Goal: Task Accomplishment & Management: Manage account settings

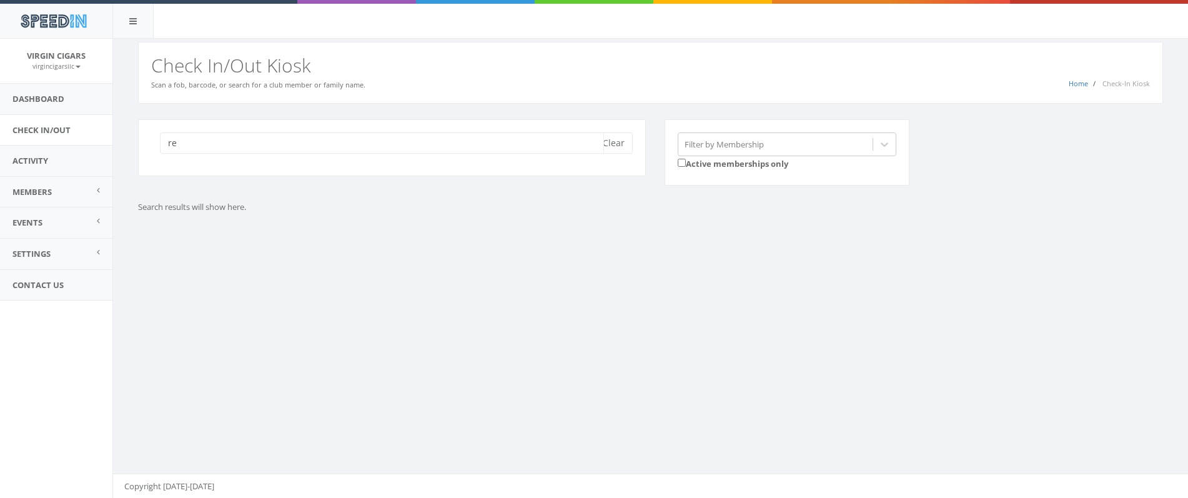
type input "r"
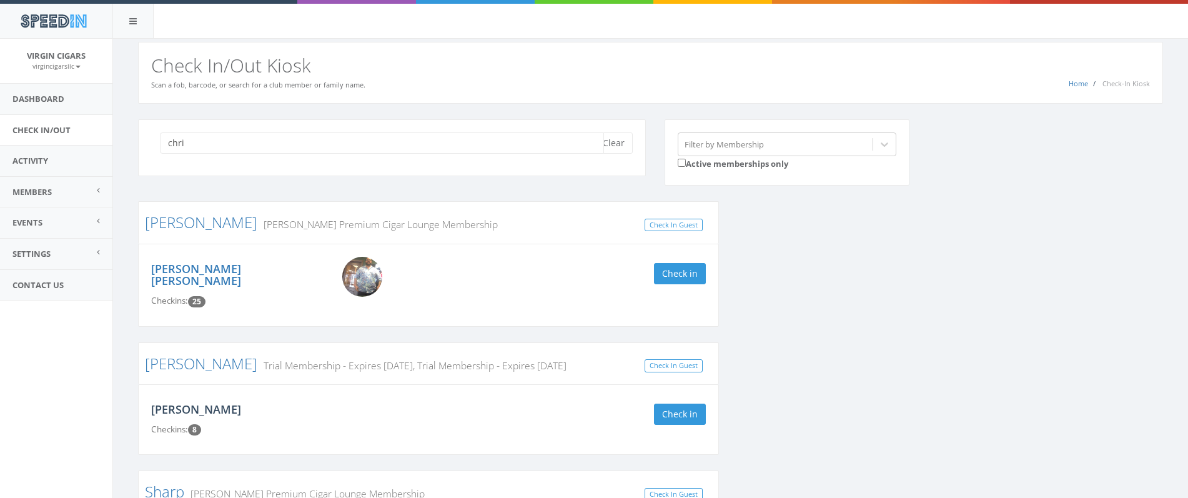
type input "chri"
click at [208, 401] on link "[PERSON_NAME]" at bounding box center [196, 408] width 90 height 15
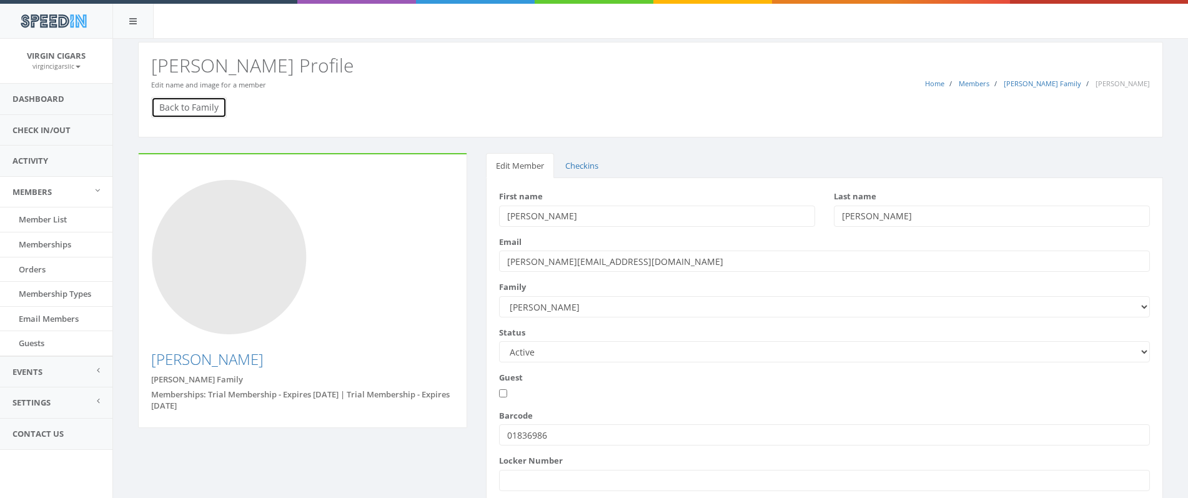
click at [205, 112] on link "Back to Family" at bounding box center [189, 107] width 76 height 21
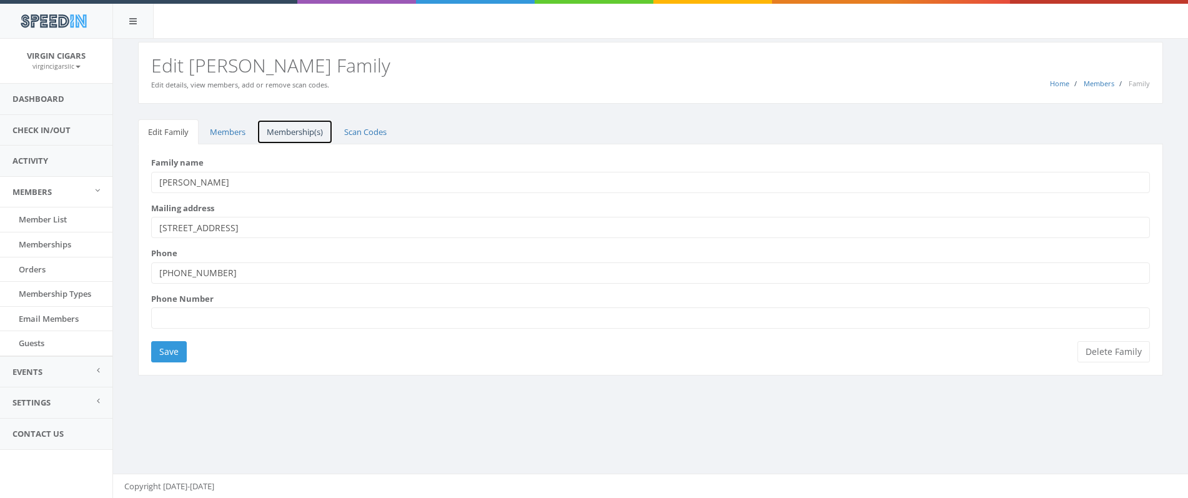
click at [297, 132] on link "Membership(s)" at bounding box center [295, 132] width 76 height 26
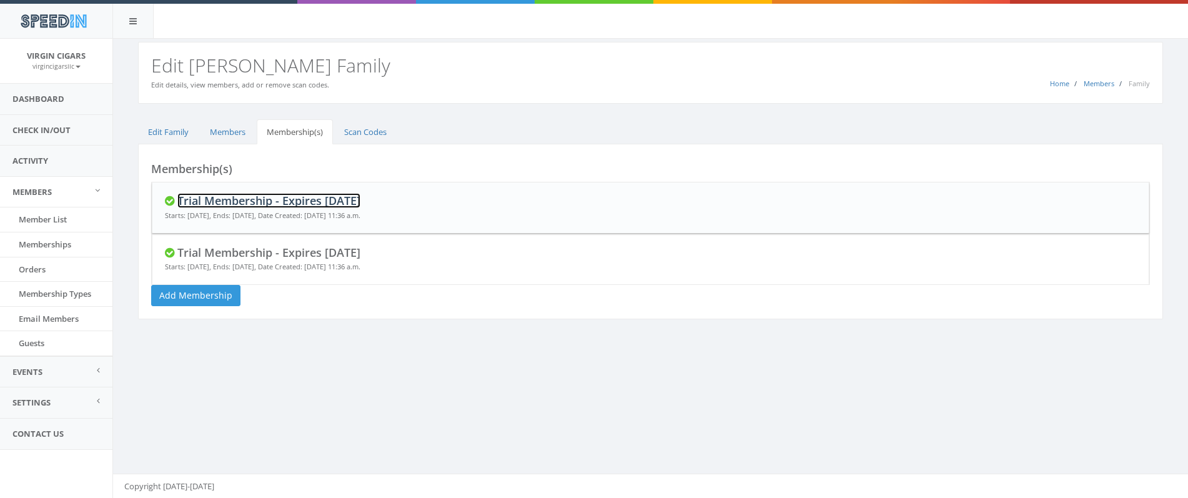
click at [277, 205] on link "Trial Membership - Expires In 30 Days" at bounding box center [268, 200] width 183 height 15
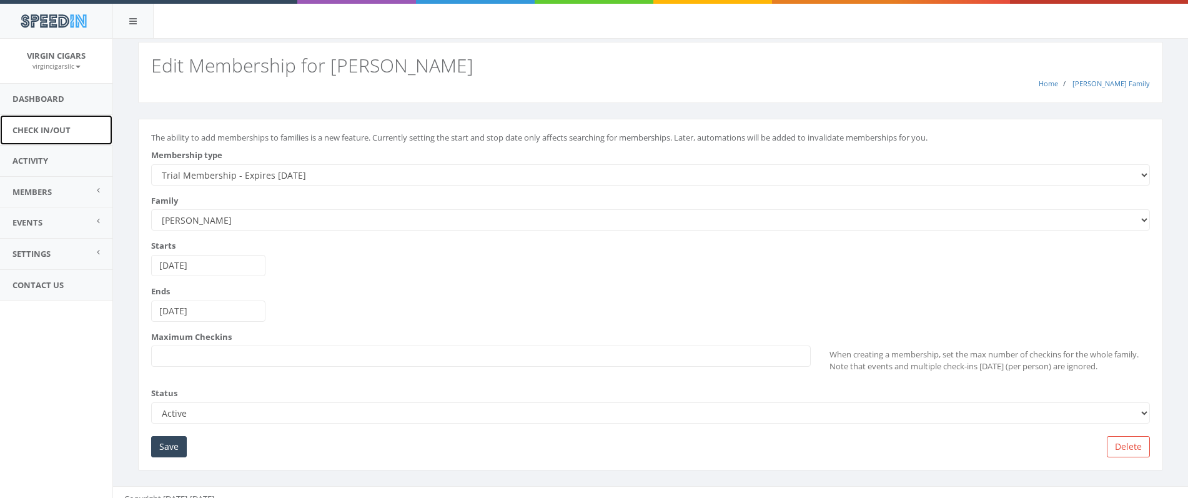
click at [64, 131] on link "Check In/Out" at bounding box center [56, 130] width 112 height 31
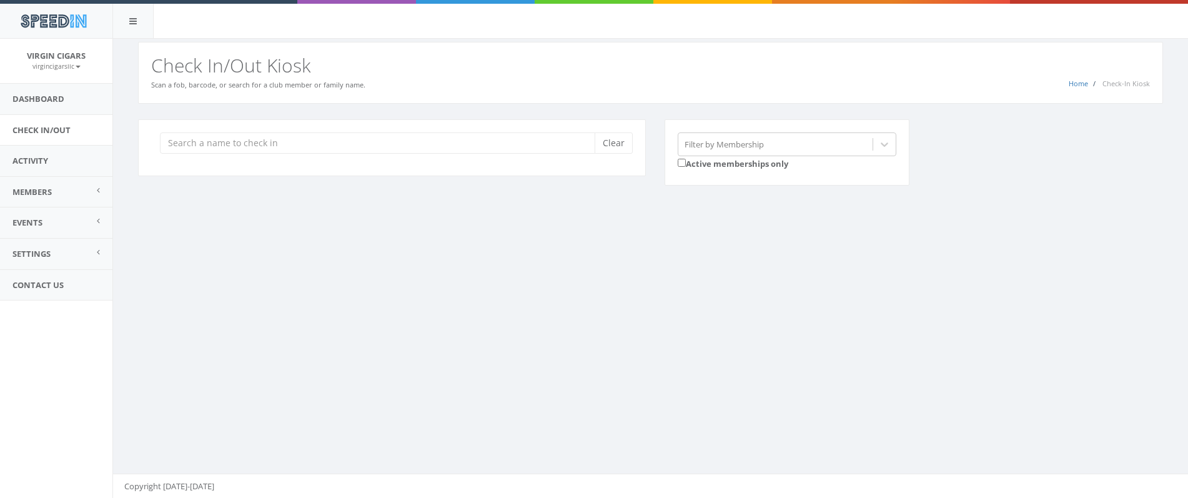
type input "r"
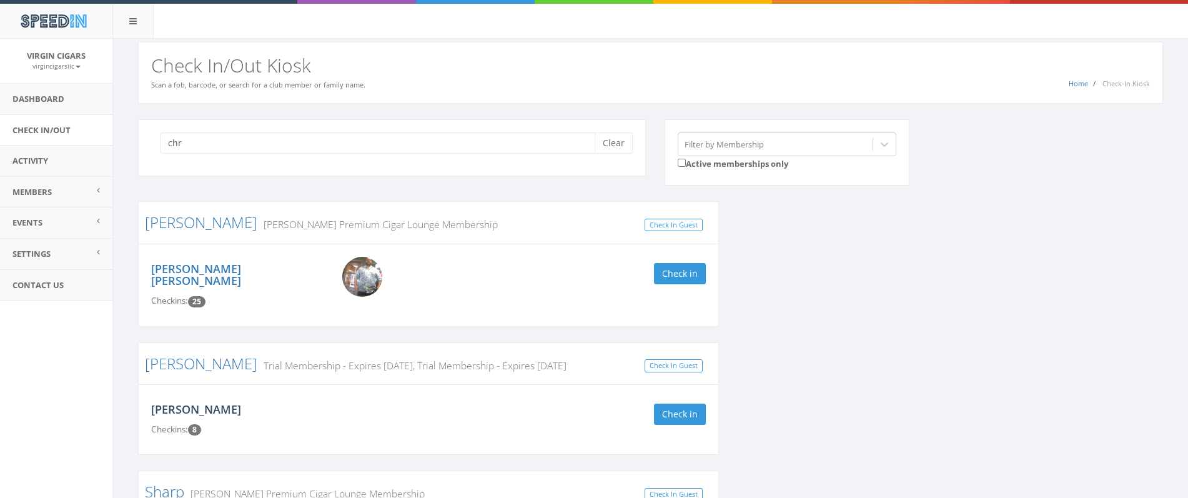
type input "chr"
click at [187, 401] on link "[PERSON_NAME]" at bounding box center [196, 408] width 90 height 15
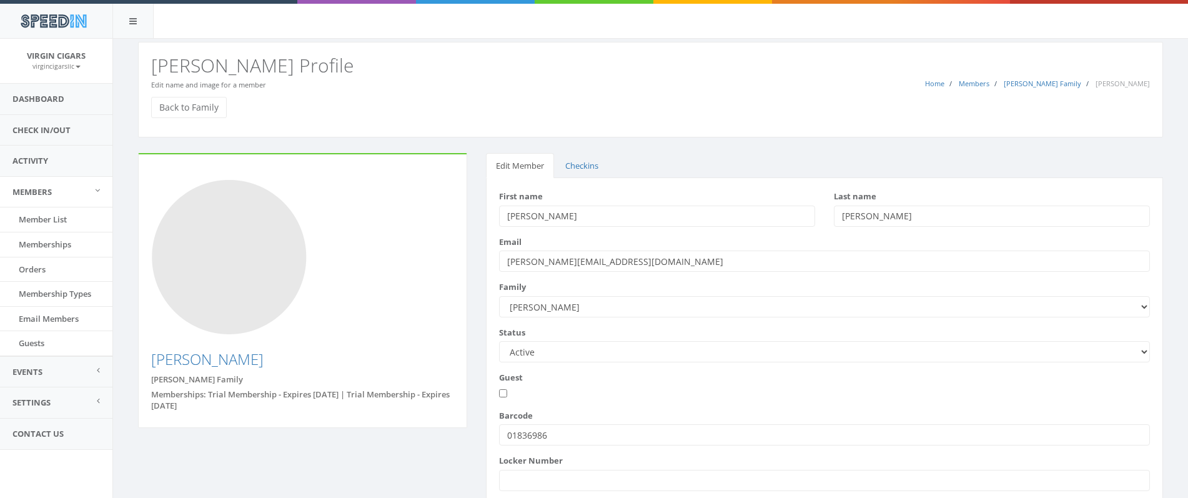
drag, startPoint x: 544, startPoint y: 435, endPoint x: 480, endPoint y: 419, distance: 66.9
click at [480, 419] on div "Edit Member Checkins First name [PERSON_NAME] Last name [PERSON_NAME] Email" at bounding box center [824, 376] width 696 height 446
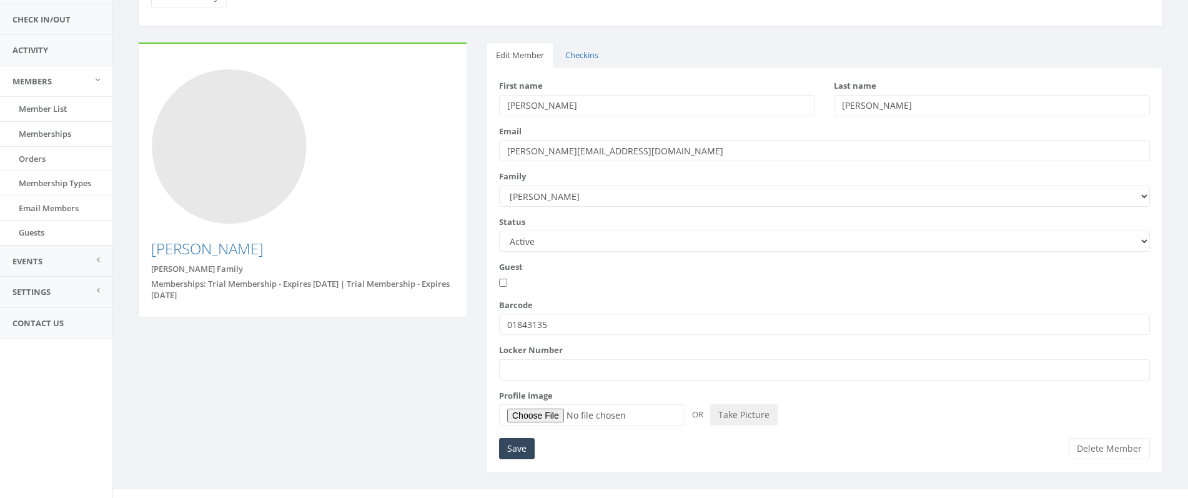
scroll to position [125, 0]
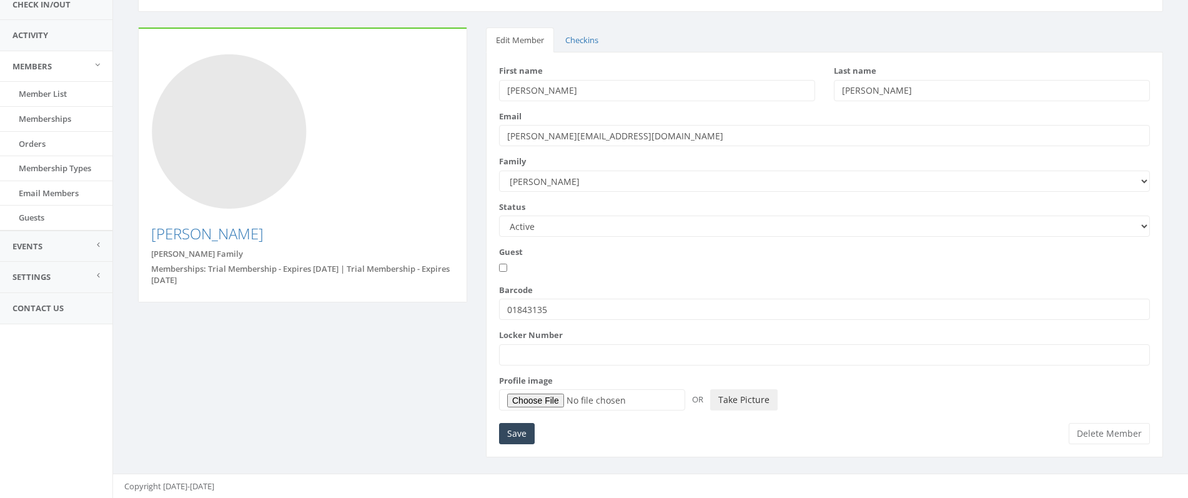
type input "01843135"
click at [730, 403] on button "Take Picture" at bounding box center [743, 399] width 67 height 21
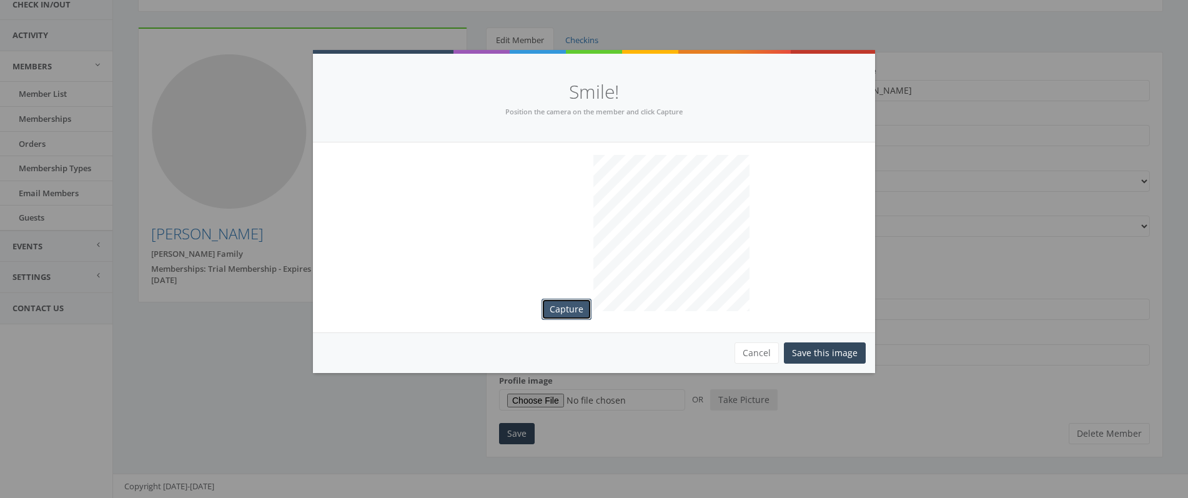
click at [570, 313] on button "Capture" at bounding box center [566, 308] width 50 height 21
click at [830, 348] on button "Save this image" at bounding box center [825, 352] width 82 height 21
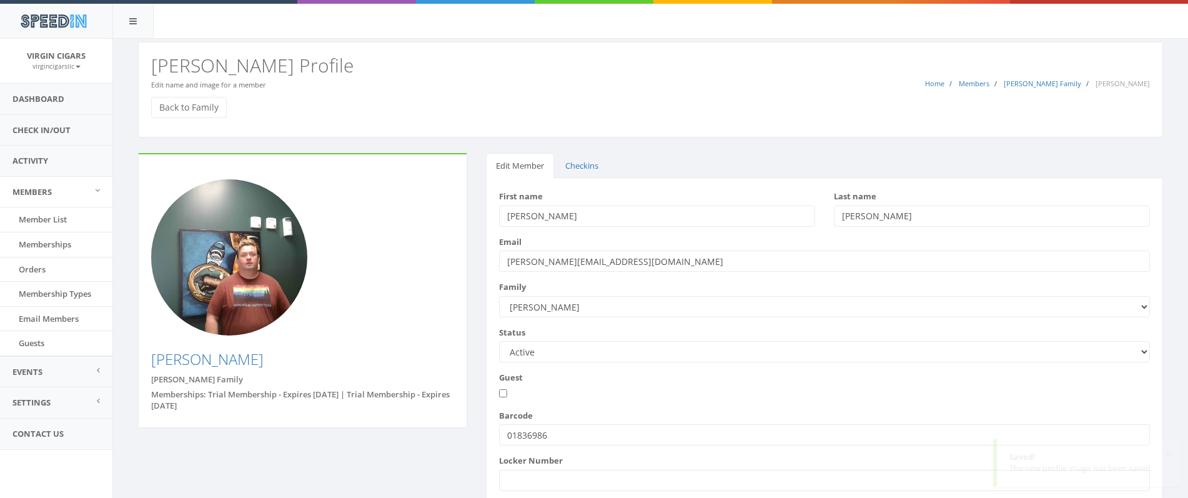
scroll to position [116, 0]
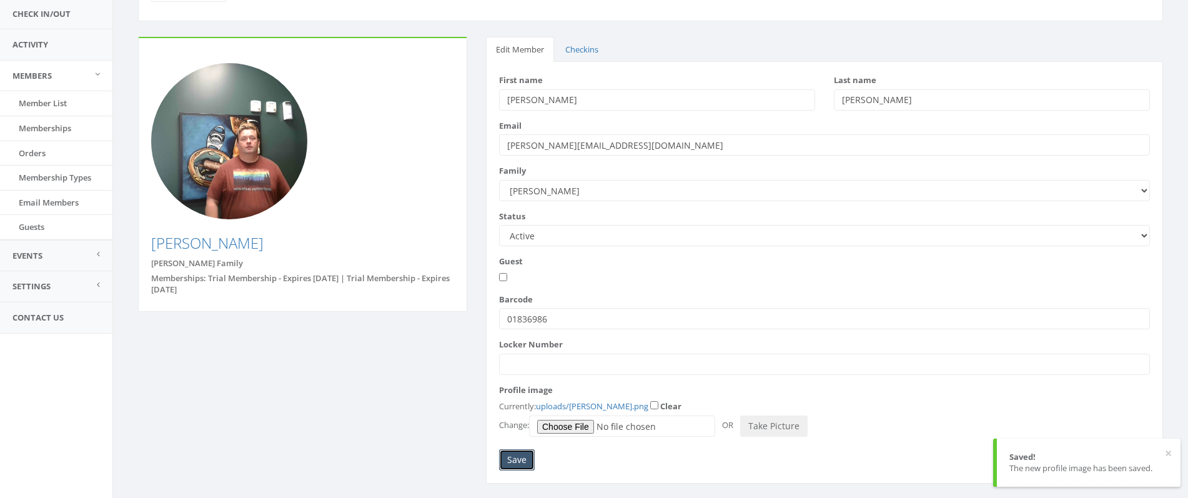
click at [513, 456] on input "Save" at bounding box center [517, 459] width 36 height 21
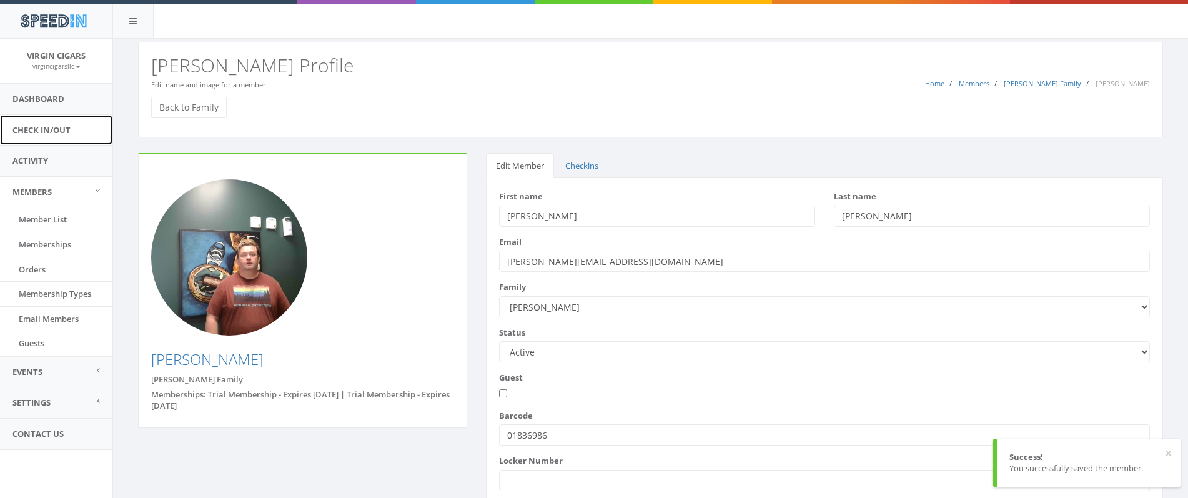
click at [40, 125] on link "Check In/Out" at bounding box center [56, 130] width 112 height 31
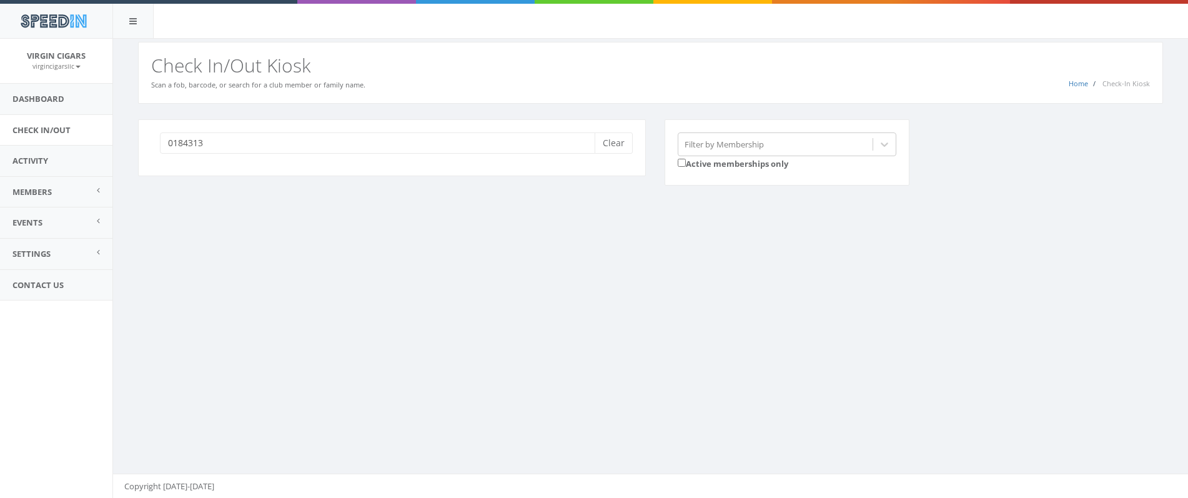
type input "01843135"
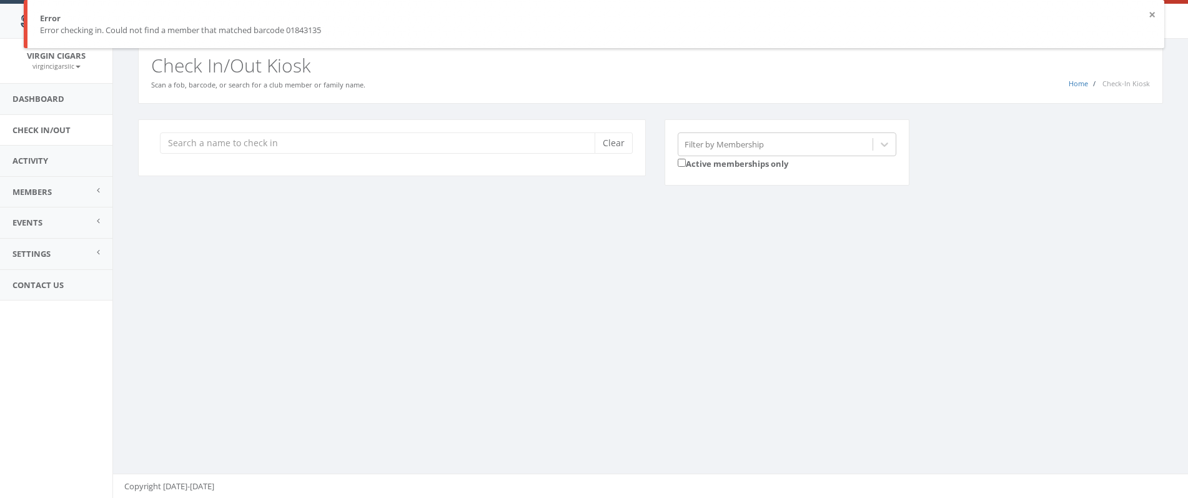
click at [1151, 14] on button "×" at bounding box center [1151, 15] width 7 height 12
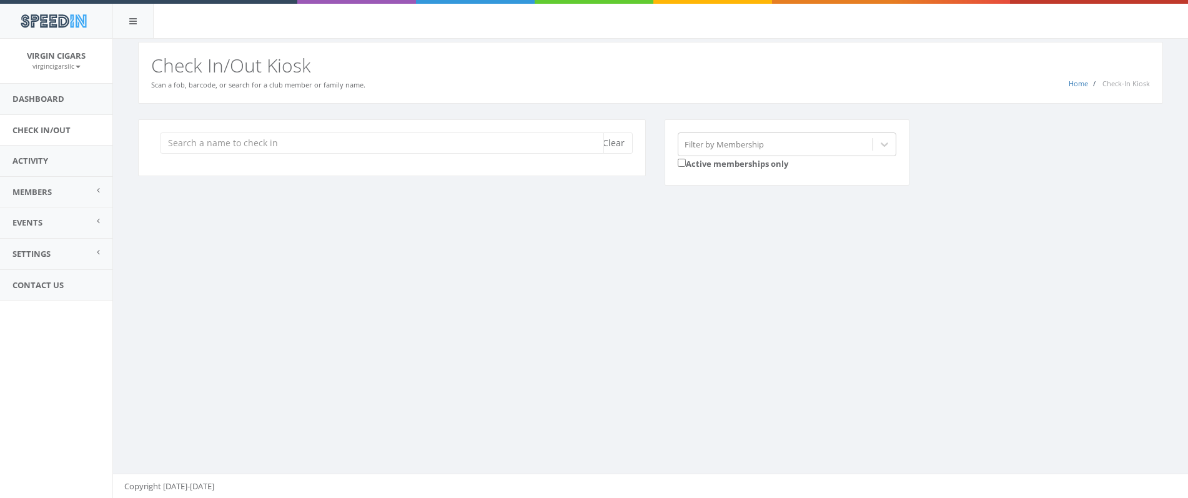
drag, startPoint x: 210, startPoint y: 144, endPoint x: 202, endPoint y: 143, distance: 8.1
click at [208, 142] on input "search" at bounding box center [382, 142] width 444 height 21
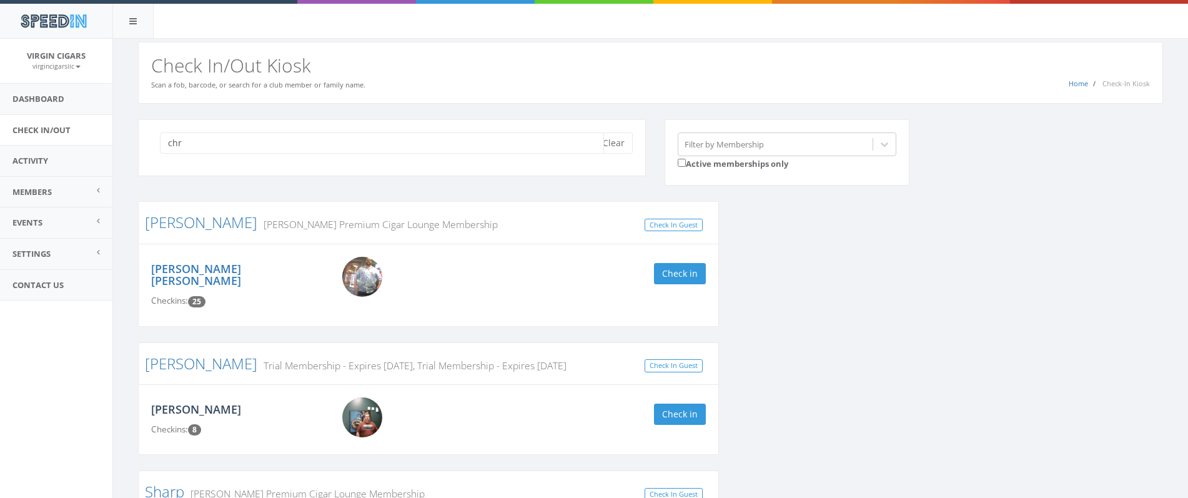
type input "chr"
click at [203, 401] on link "[PERSON_NAME]" at bounding box center [196, 408] width 90 height 15
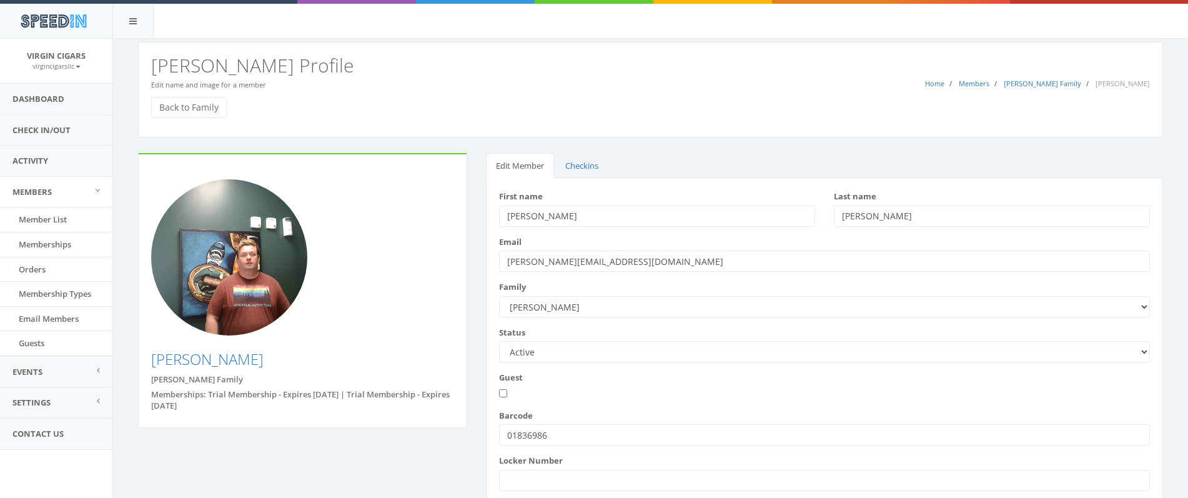
drag, startPoint x: 533, startPoint y: 435, endPoint x: 485, endPoint y: 430, distance: 47.7
click at [486, 430] on div "First name [PERSON_NAME] Last name [PERSON_NAME] Email [PERSON_NAME][EMAIL_ADDR…" at bounding box center [824, 388] width 677 height 421
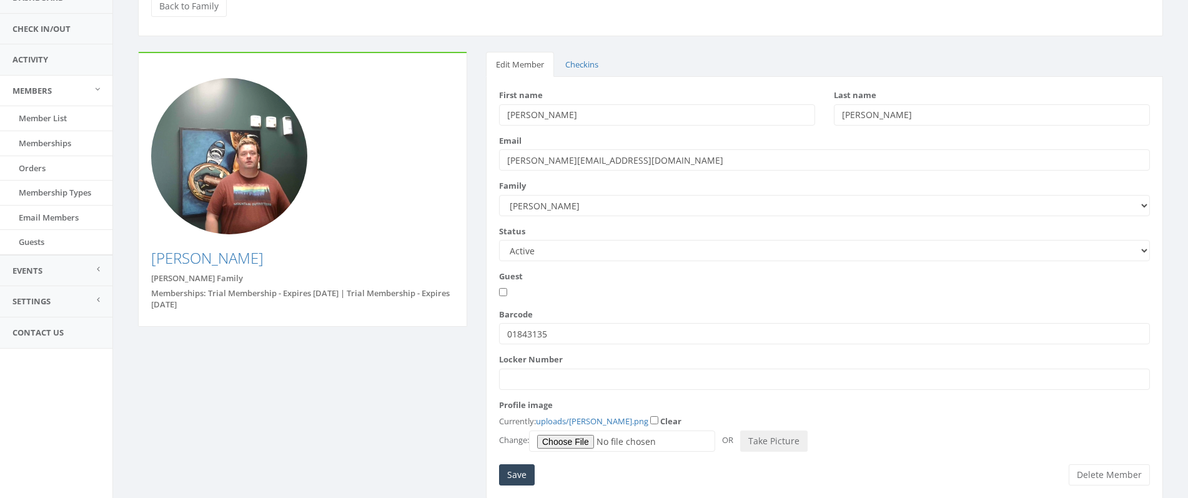
scroll to position [142, 0]
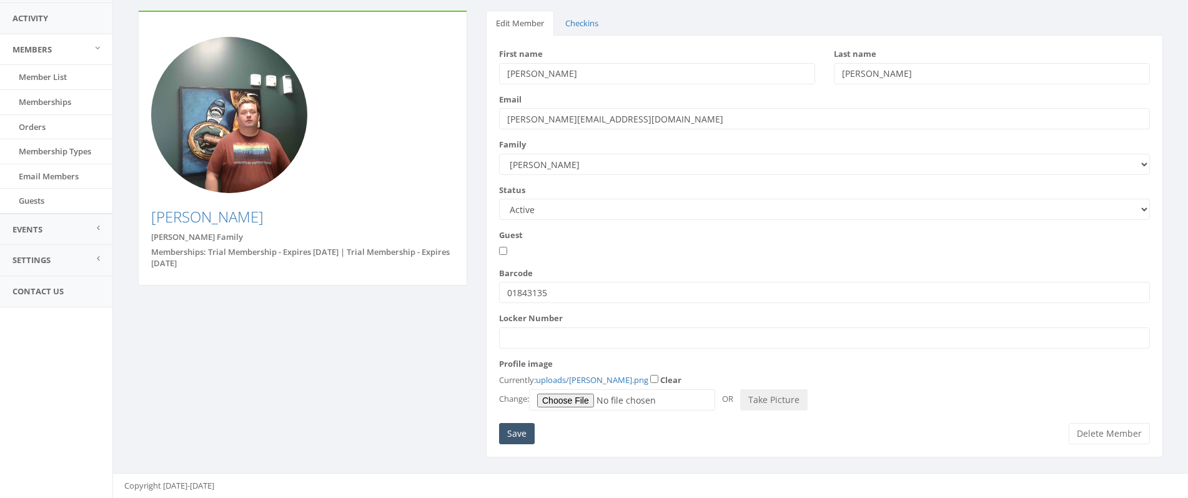
type input "01843135"
click at [524, 431] on input "Save" at bounding box center [517, 433] width 36 height 21
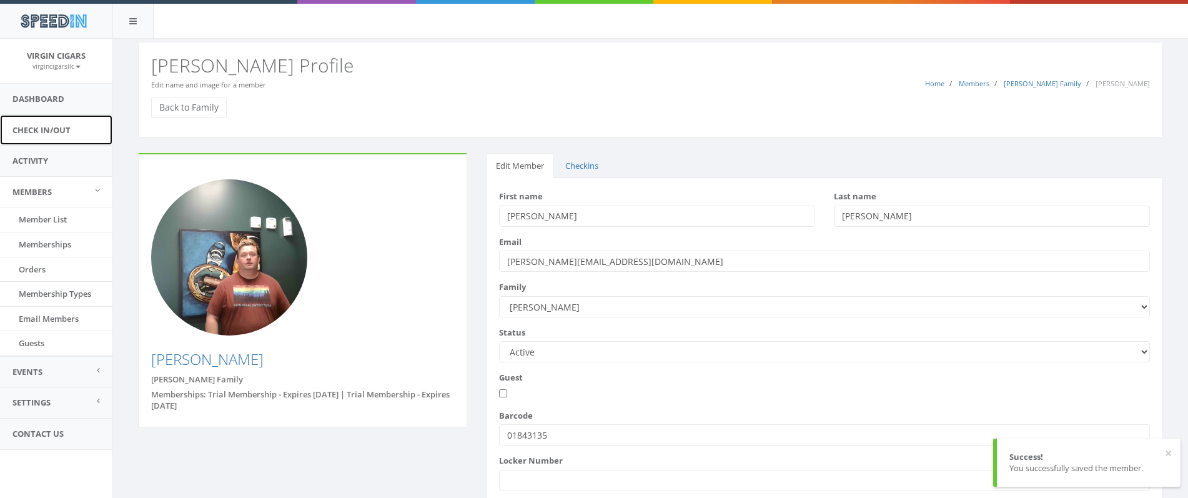
click at [25, 129] on link "Check In/Out" at bounding box center [56, 130] width 112 height 31
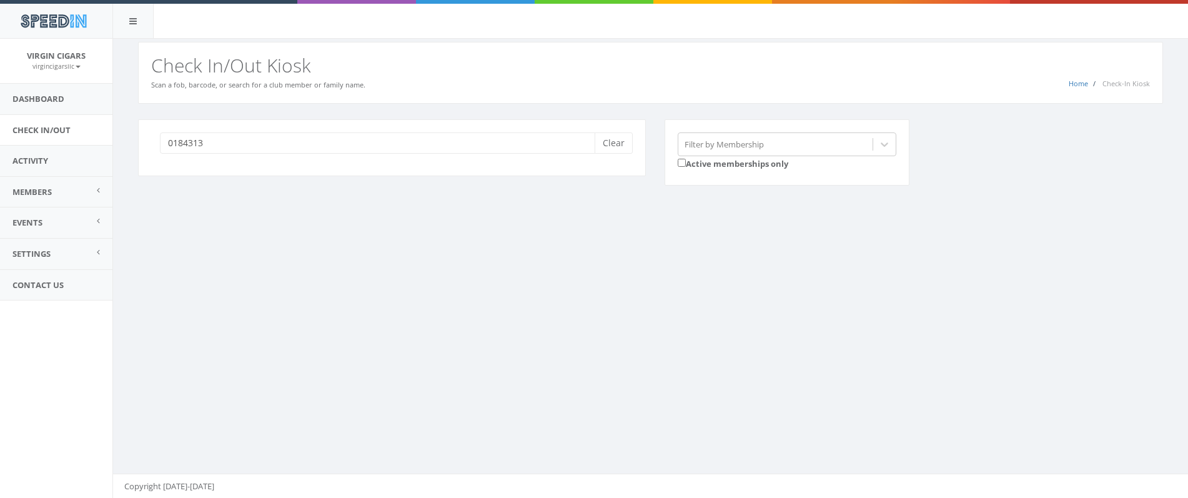
type input "01843135"
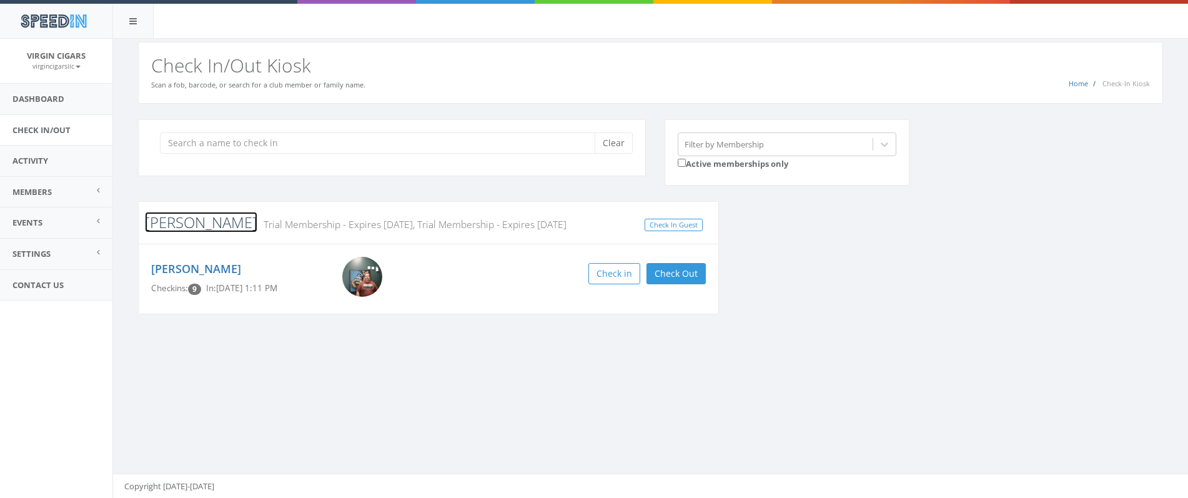
click at [154, 217] on link "[PERSON_NAME]" at bounding box center [201, 222] width 112 height 21
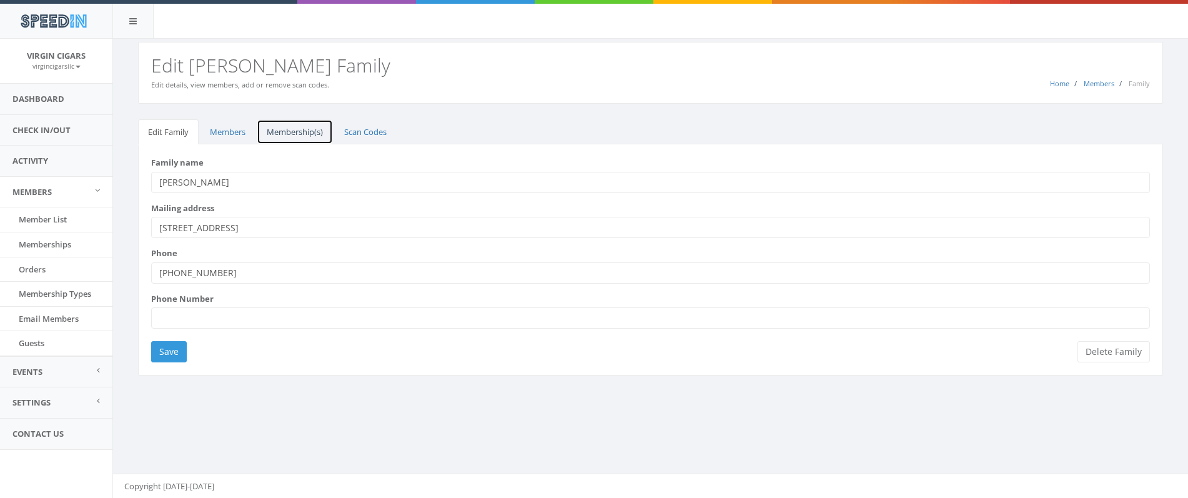
click at [285, 132] on link "Membership(s)" at bounding box center [295, 132] width 76 height 26
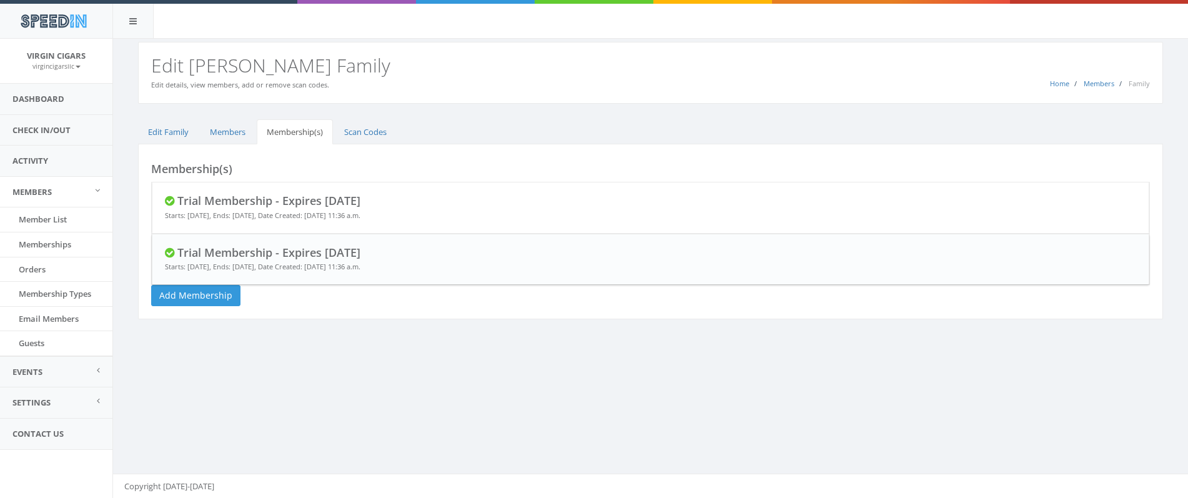
click at [235, 265] on p "Starts: July 12, 2025, Ends: Aug. 11, 2025, Date Created: July 16, 2025, 11:36 …" at bounding box center [650, 267] width 971 height 10
click at [224, 293] on link "Add Membership" at bounding box center [195, 295] width 89 height 21
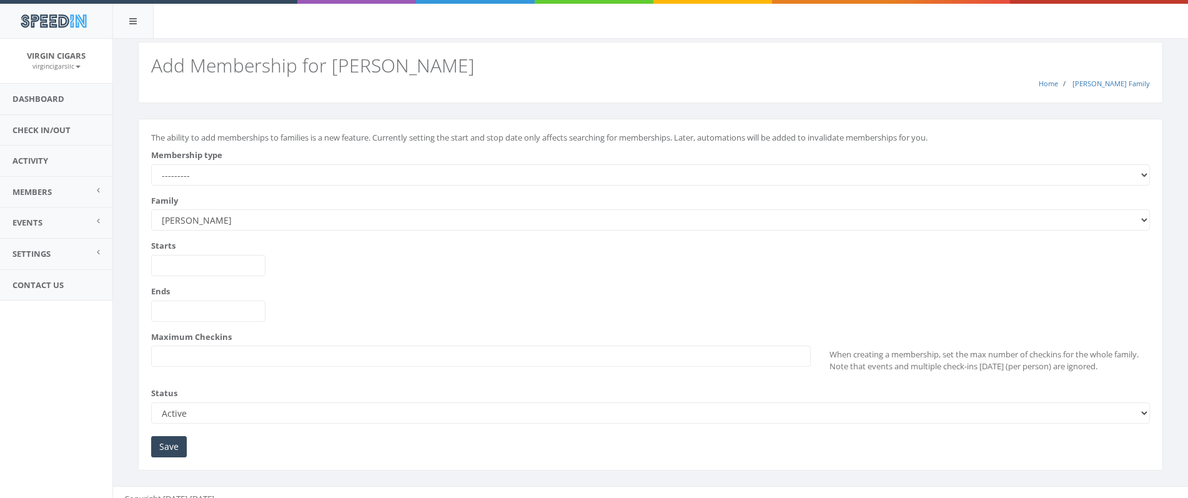
click at [272, 173] on select "--------- All Day Pass [PERSON_NAME] Premium Cigar Lounge Membership Trial Memb…" at bounding box center [650, 174] width 998 height 21
select select "231"
click at [151, 164] on select "--------- All Day Pass Perdomo Premium Cigar Lounge Membership Trial Membership…" at bounding box center [650, 174] width 998 height 21
click at [183, 265] on input "Starts" at bounding box center [208, 265] width 114 height 21
click at [184, 265] on input "Starts" at bounding box center [208, 265] width 114 height 21
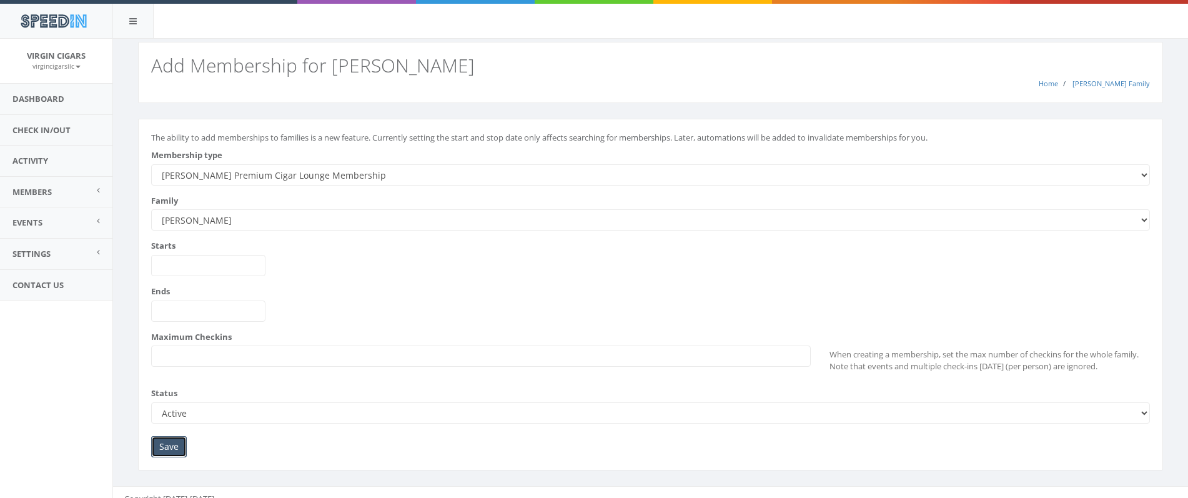
click at [170, 448] on input "Save" at bounding box center [169, 446] width 36 height 21
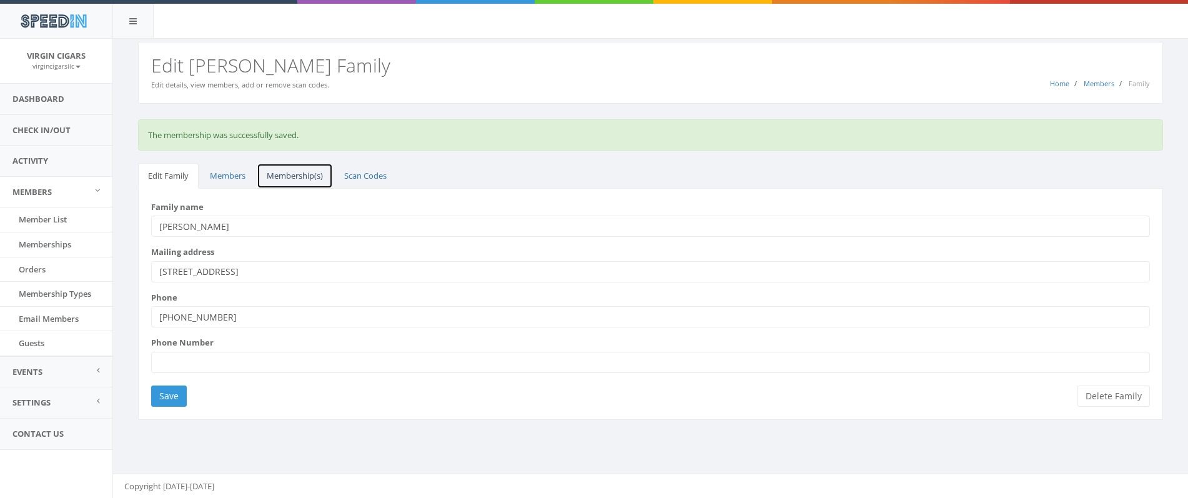
click at [300, 174] on link "Membership(s)" at bounding box center [295, 176] width 76 height 26
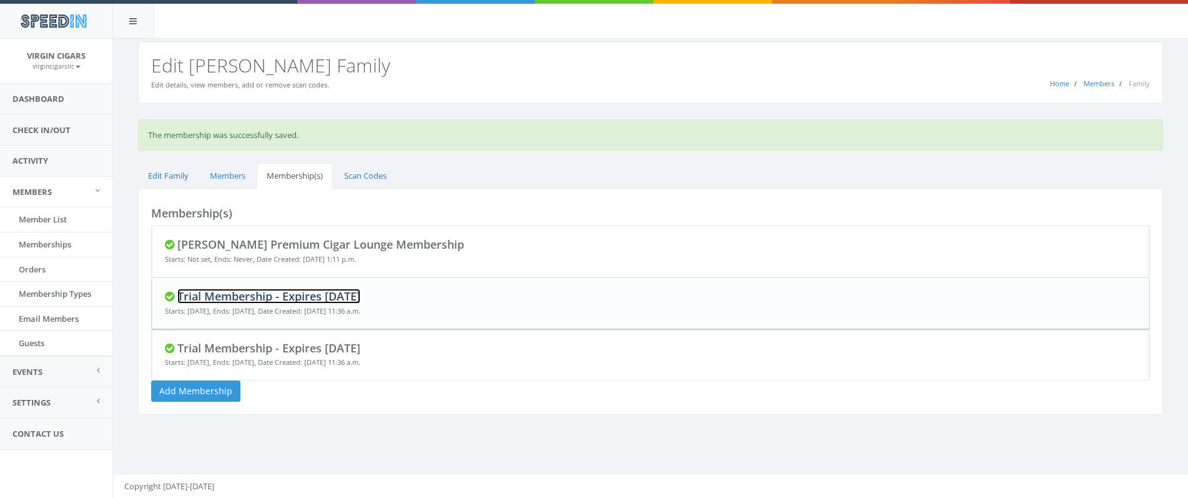
click at [258, 293] on link "Trial Membership - Expires [DATE]" at bounding box center [268, 295] width 183 height 15
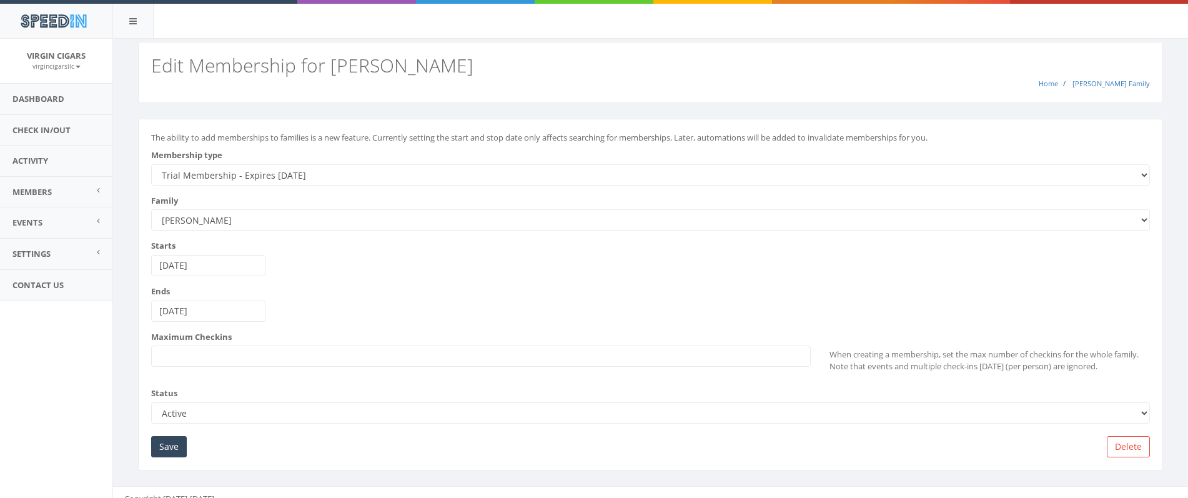
scroll to position [13, 0]
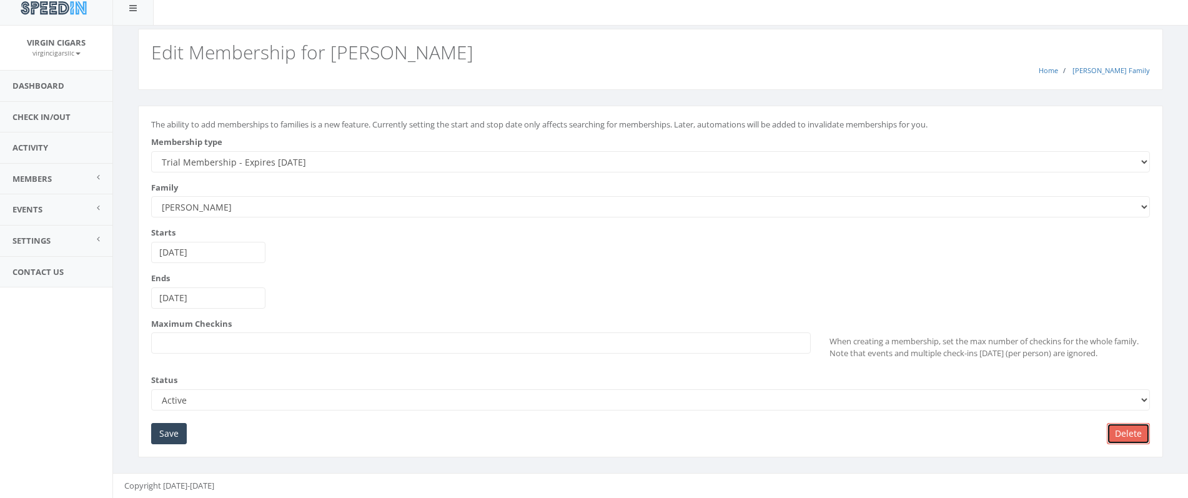
click at [1129, 434] on link "Delete" at bounding box center [1127, 433] width 43 height 21
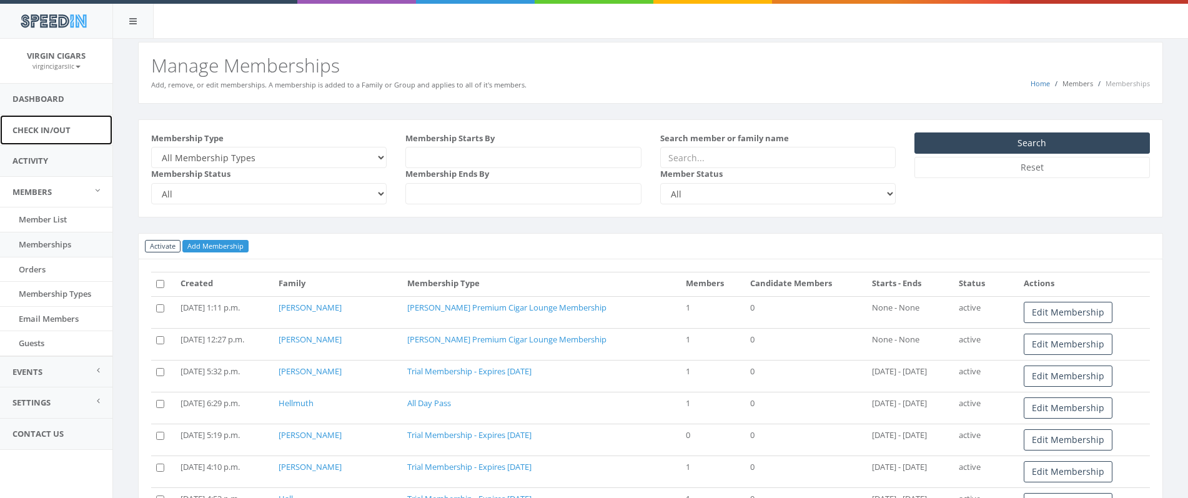
click at [25, 134] on link "Check In/Out" at bounding box center [56, 130] width 112 height 31
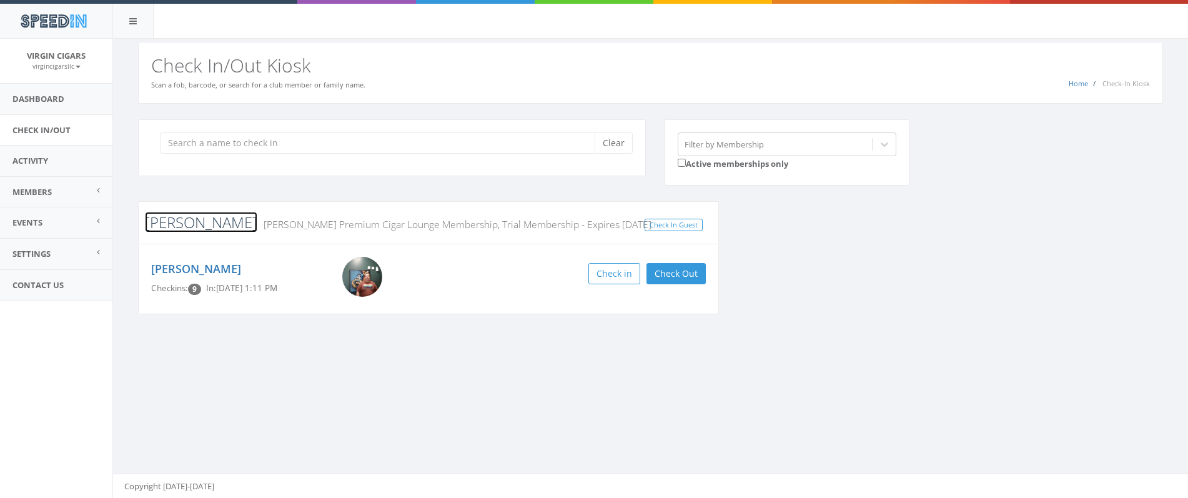
click at [170, 222] on link "[PERSON_NAME]" at bounding box center [201, 222] width 112 height 21
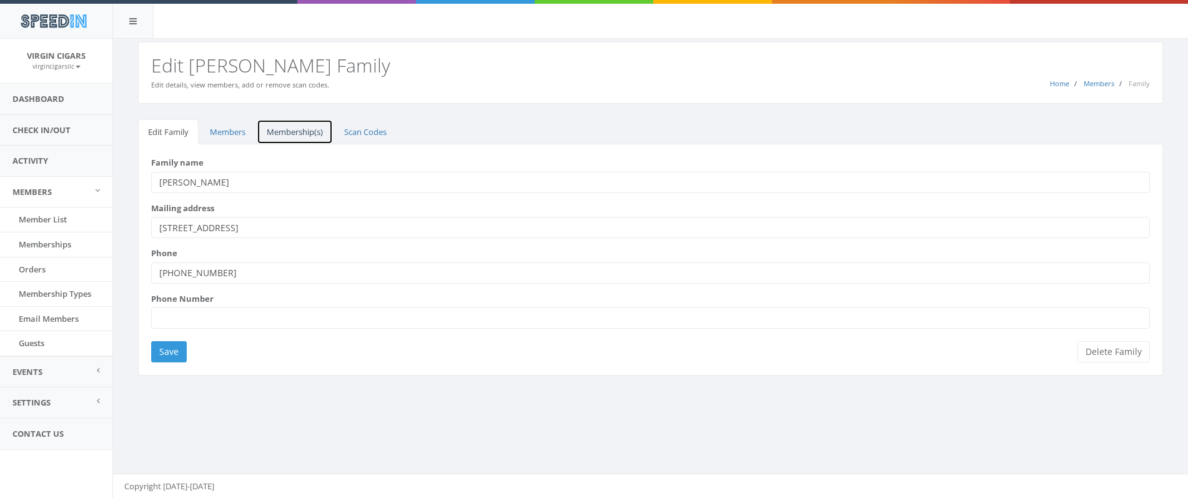
click at [286, 129] on link "Membership(s)" at bounding box center [295, 132] width 76 height 26
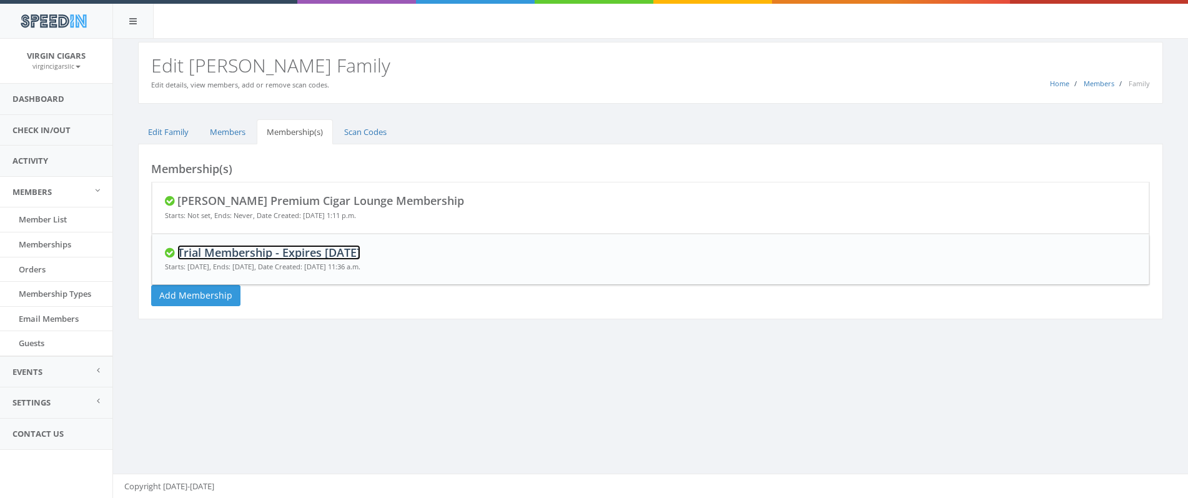
click at [279, 258] on link "Trial Membership - Expires [DATE]" at bounding box center [268, 252] width 183 height 15
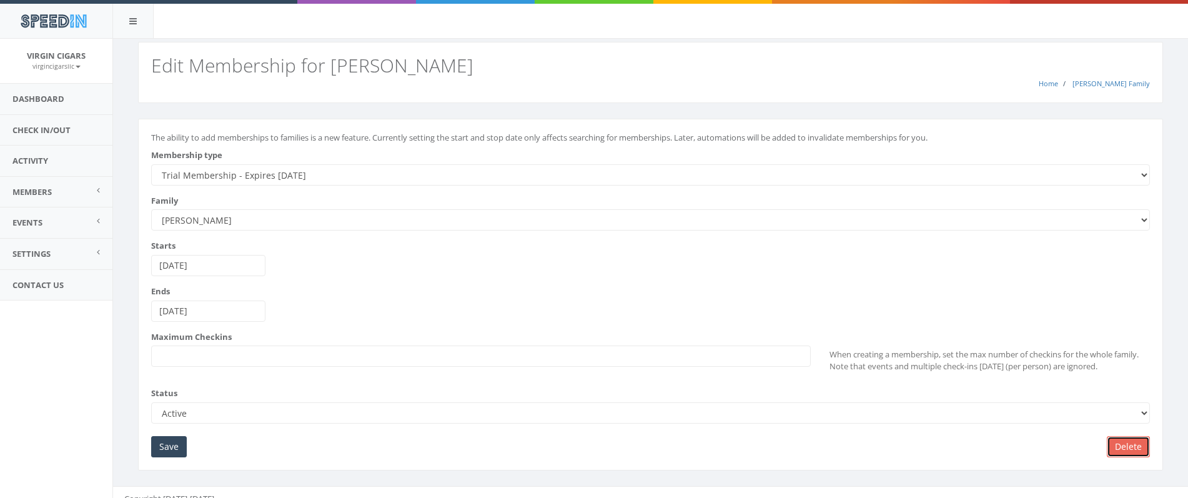
click at [1119, 443] on link "Delete" at bounding box center [1127, 446] width 43 height 21
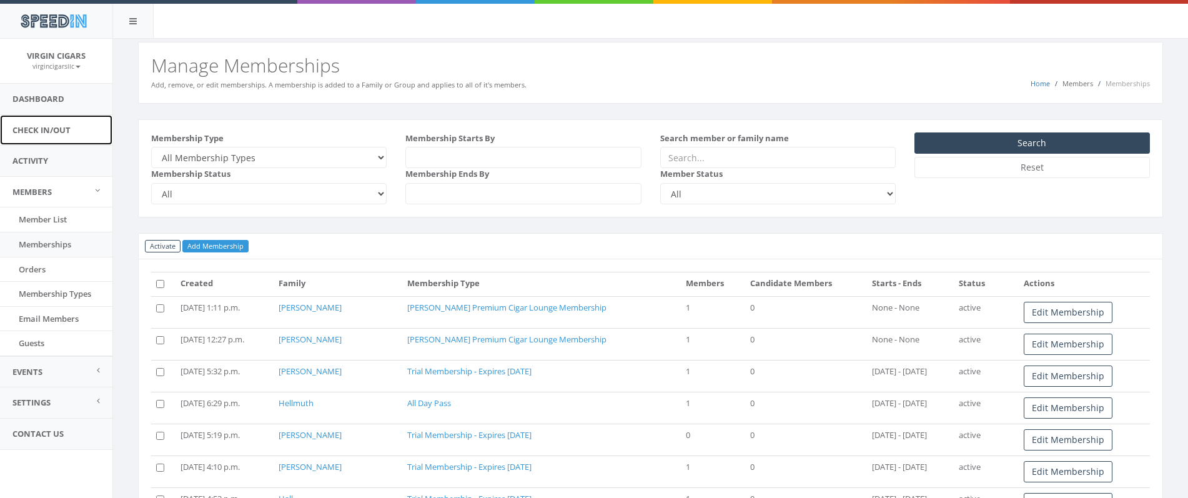
click at [53, 120] on link "Check In/Out" at bounding box center [56, 130] width 112 height 31
